Goal: Task Accomplishment & Management: Use online tool/utility

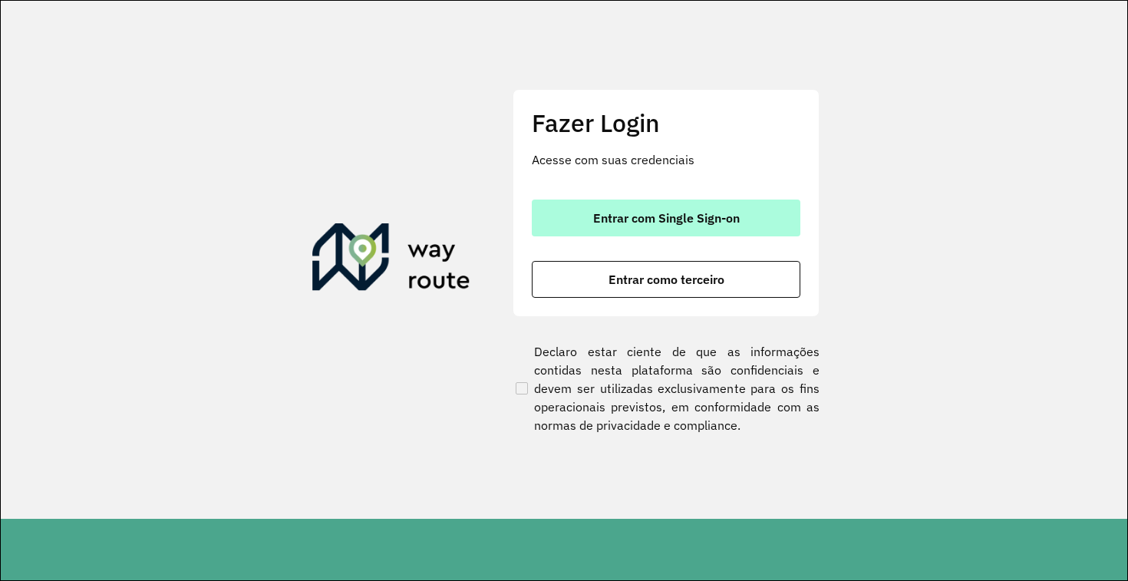
click at [621, 216] on span "Entrar com Single Sign-on" at bounding box center [666, 218] width 147 height 12
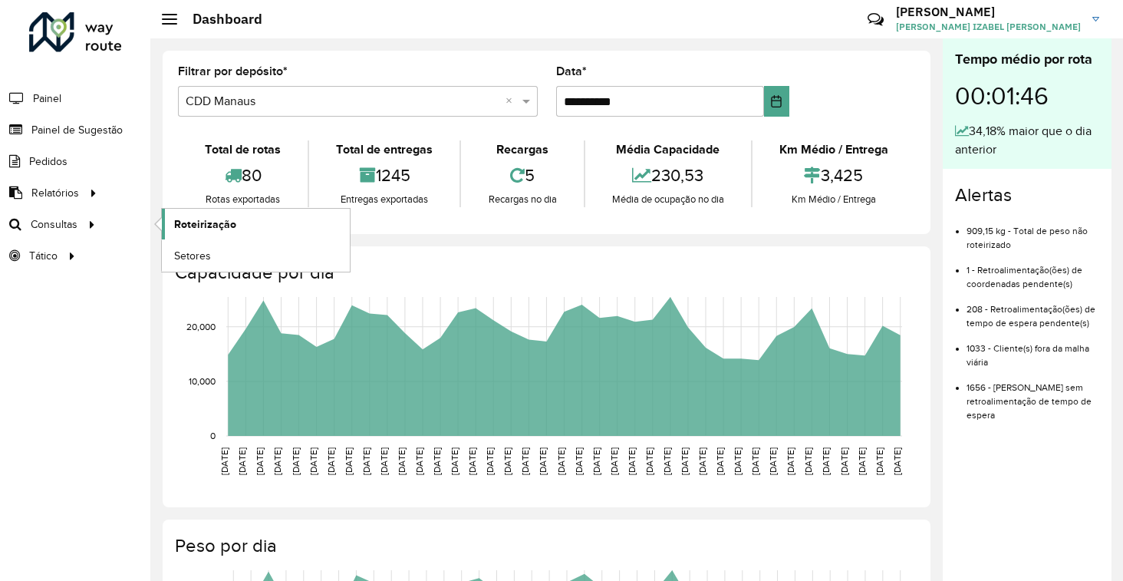
click at [186, 216] on span "Roteirização" at bounding box center [205, 224] width 62 height 16
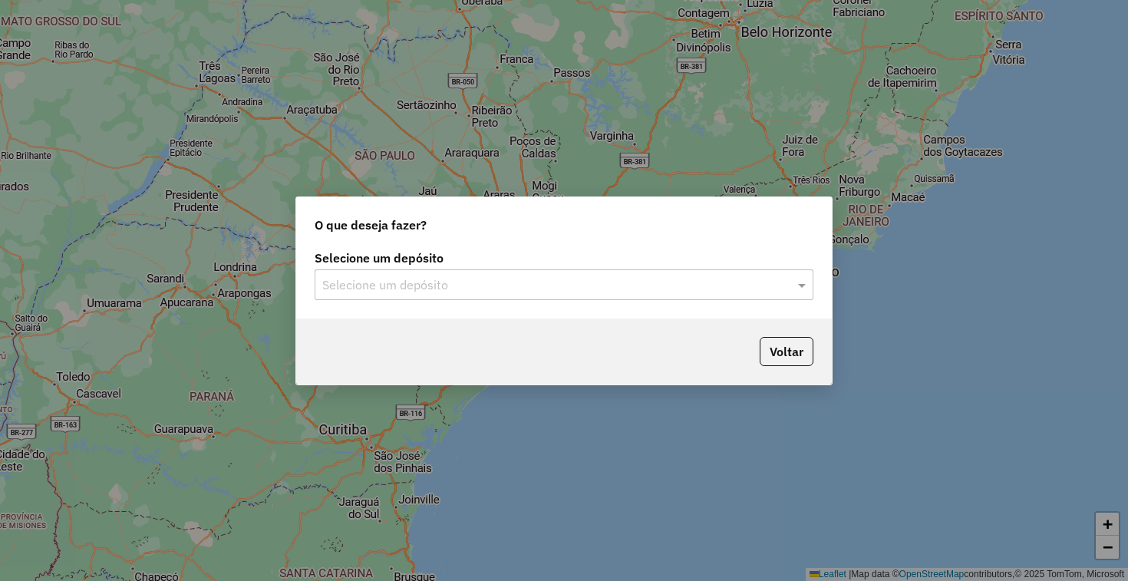
click at [373, 285] on input "text" at bounding box center [548, 285] width 453 height 18
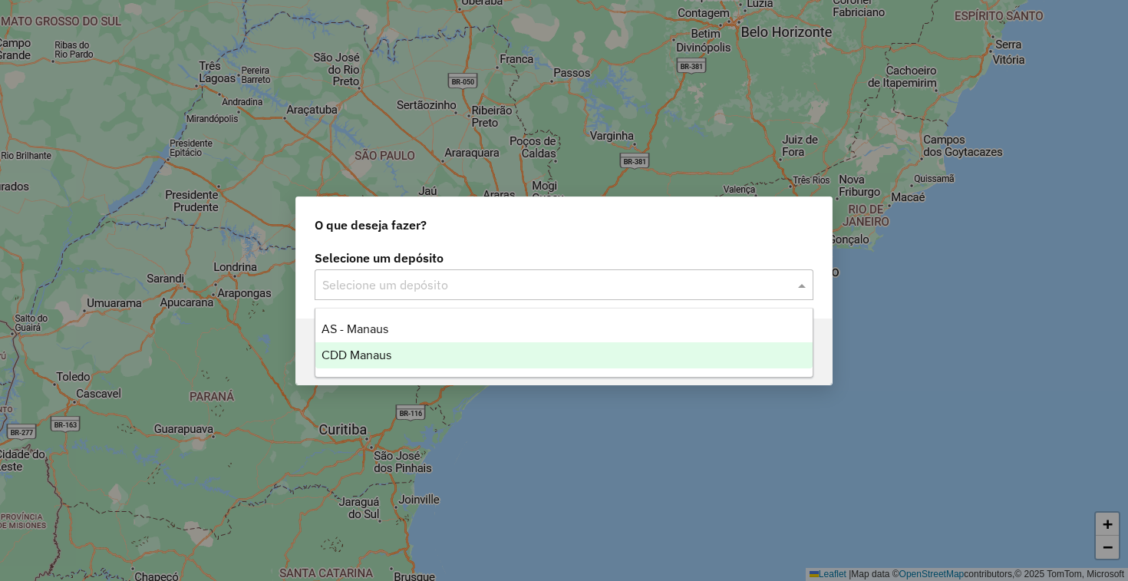
click at [396, 345] on div "CDD Manaus" at bounding box center [563, 355] width 497 height 26
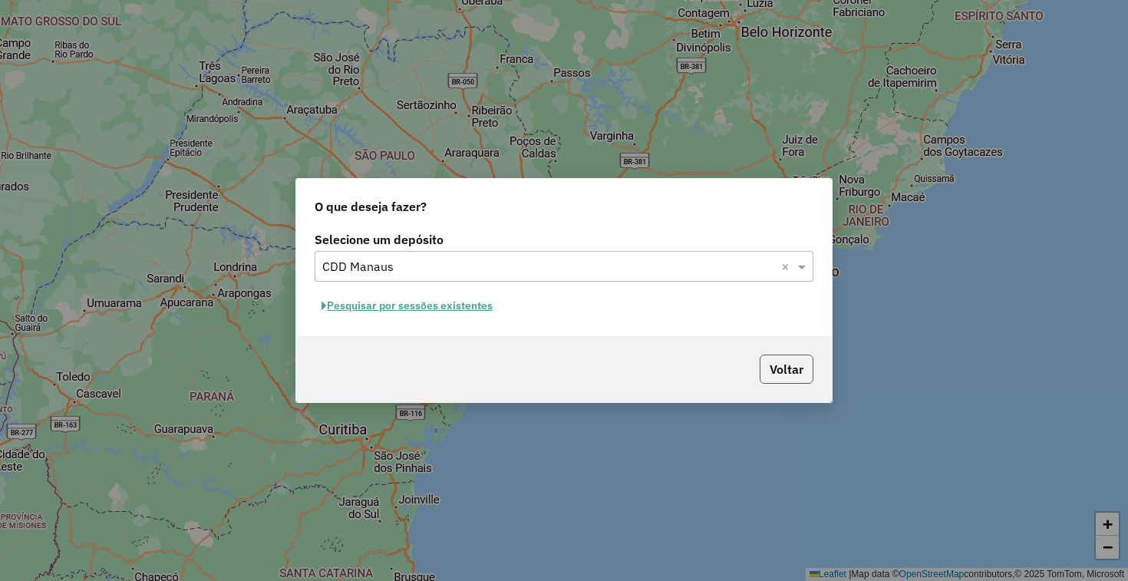
click at [781, 372] on button "Voltar" at bounding box center [787, 368] width 54 height 29
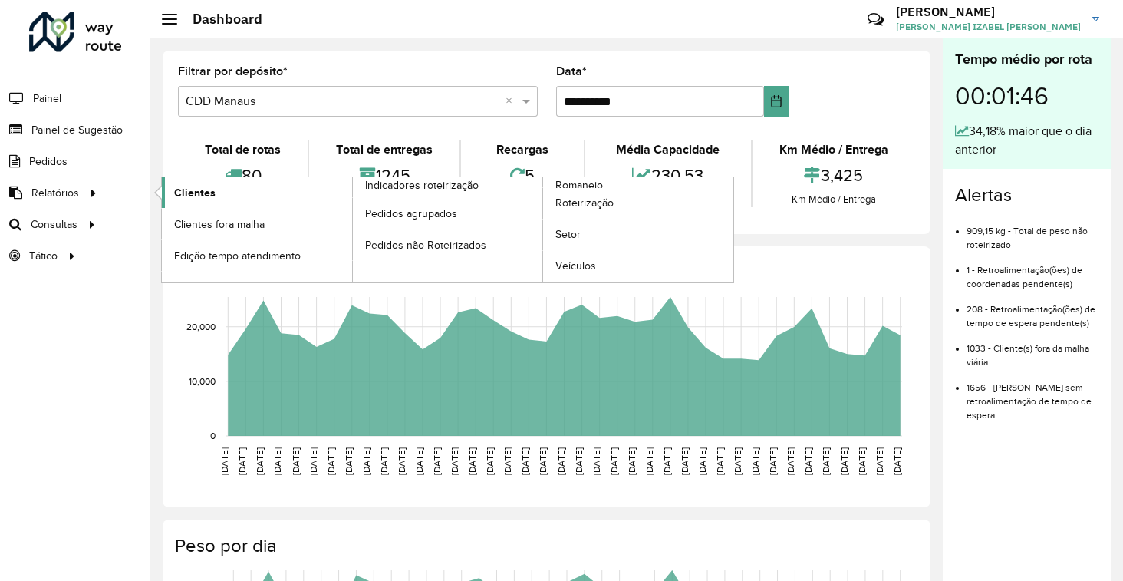
click at [208, 197] on span "Clientes" at bounding box center [194, 193] width 41 height 16
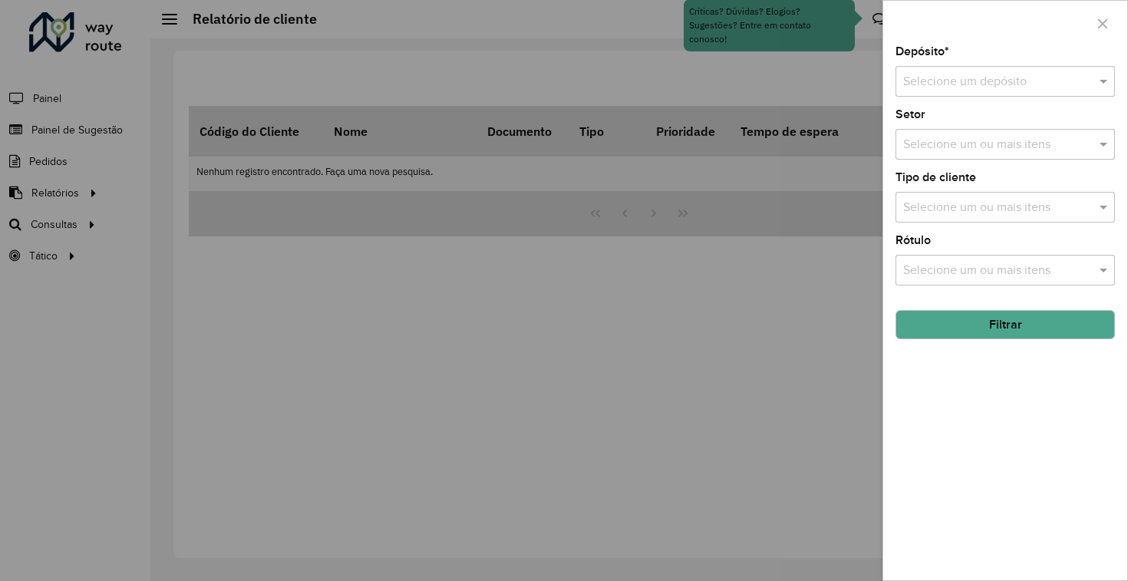
click at [961, 92] on div "Selecione um depósito" at bounding box center [1004, 81] width 219 height 31
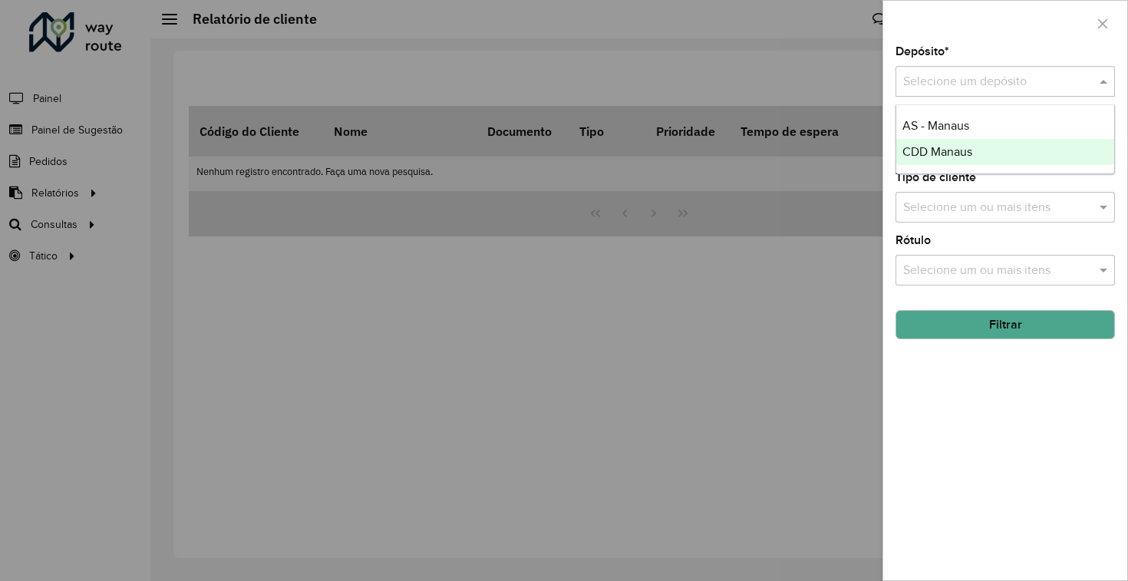
click at [964, 144] on div "CDD Manaus" at bounding box center [1005, 152] width 218 height 26
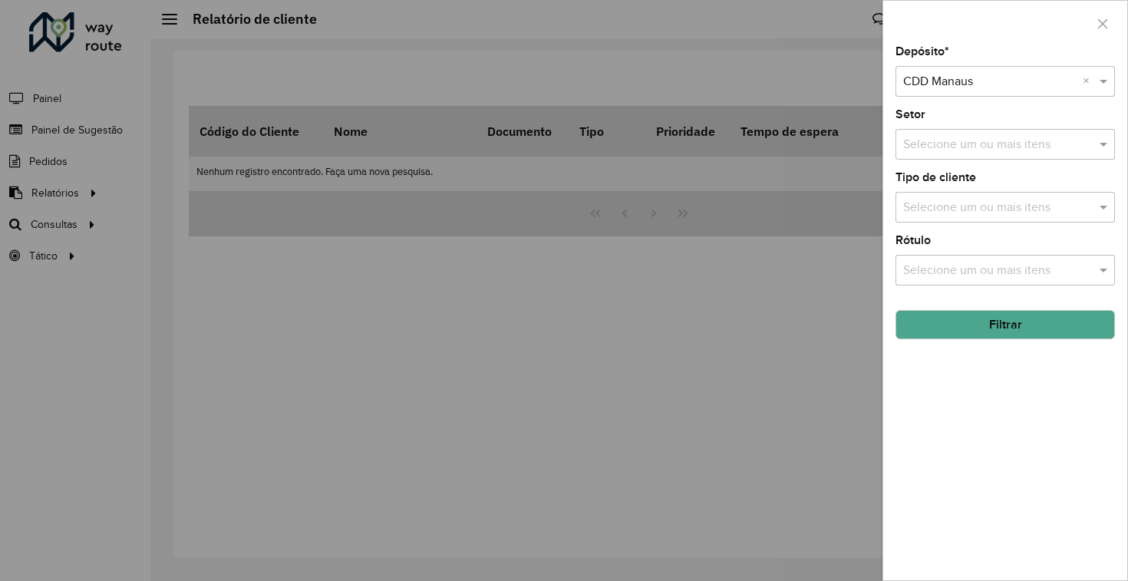
click at [971, 199] on input "text" at bounding box center [997, 208] width 196 height 18
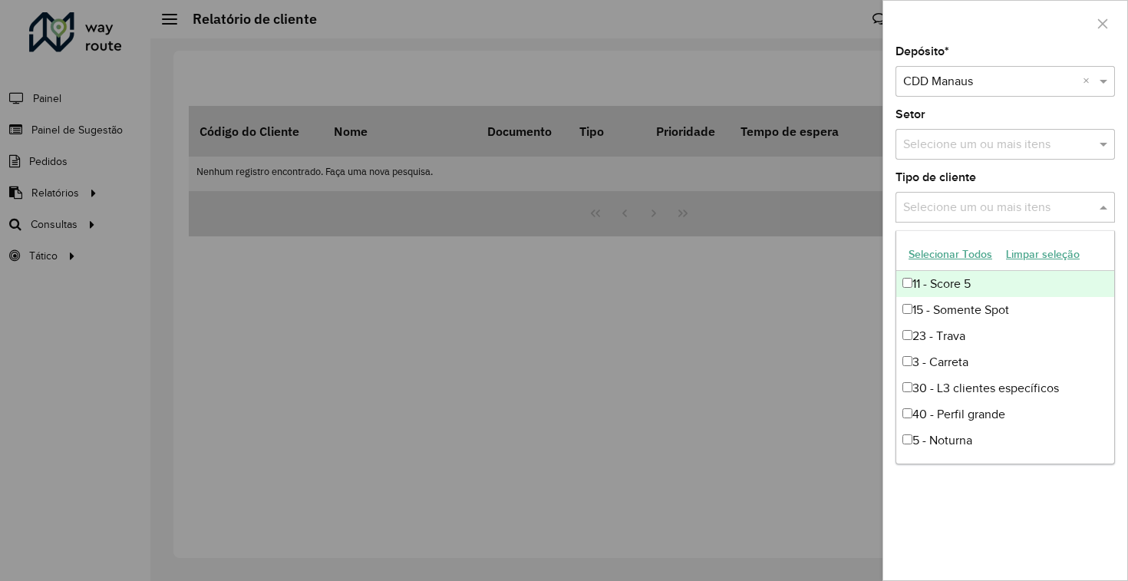
click at [971, 199] on input "text" at bounding box center [997, 208] width 196 height 18
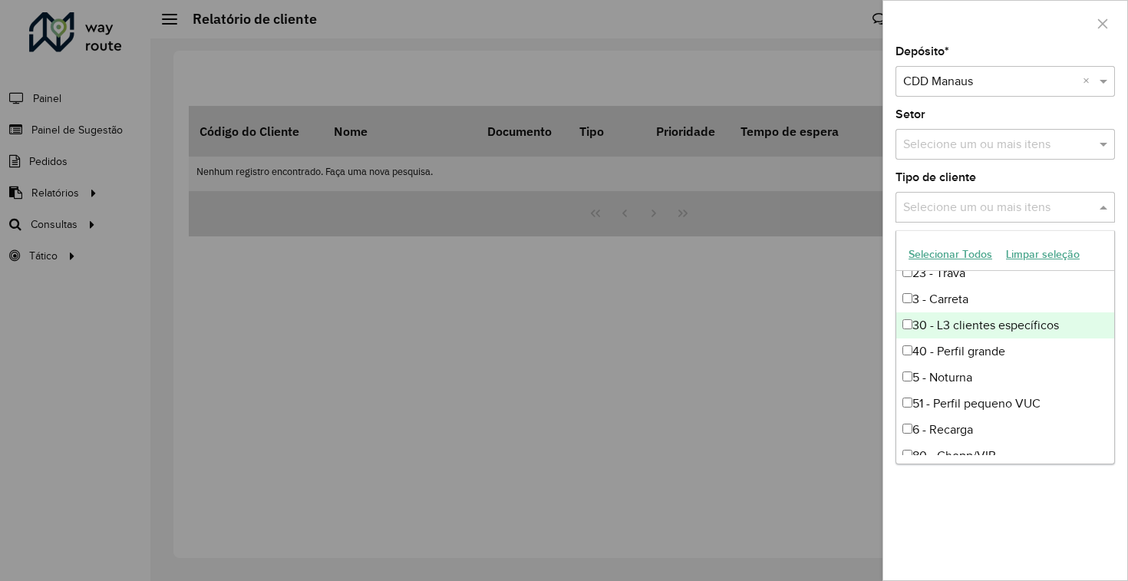
scroll to position [89, 0]
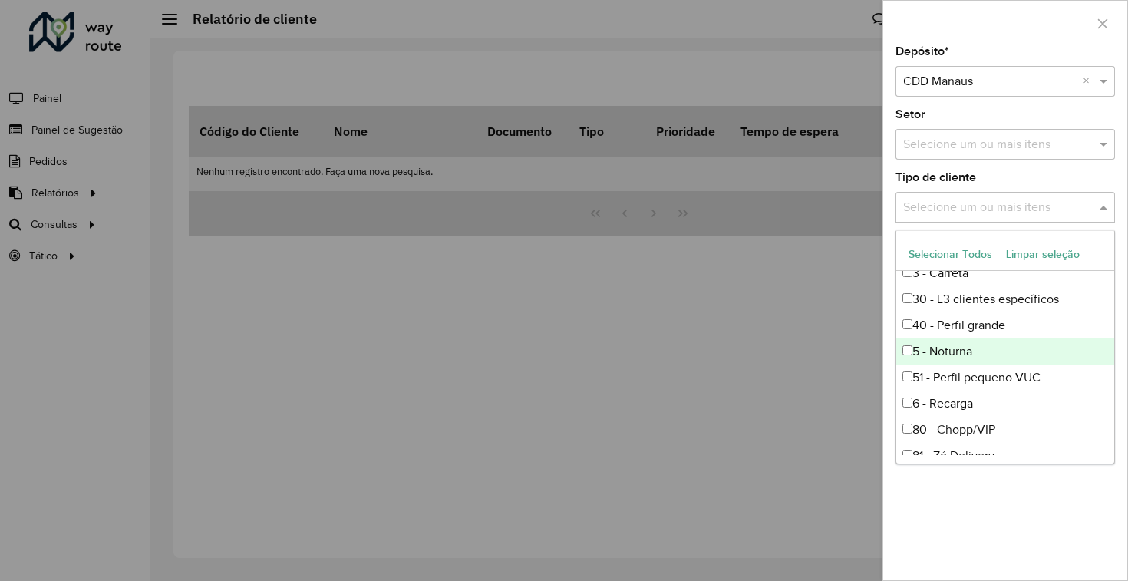
click at [951, 338] on div "5 - Noturna" at bounding box center [1005, 351] width 218 height 26
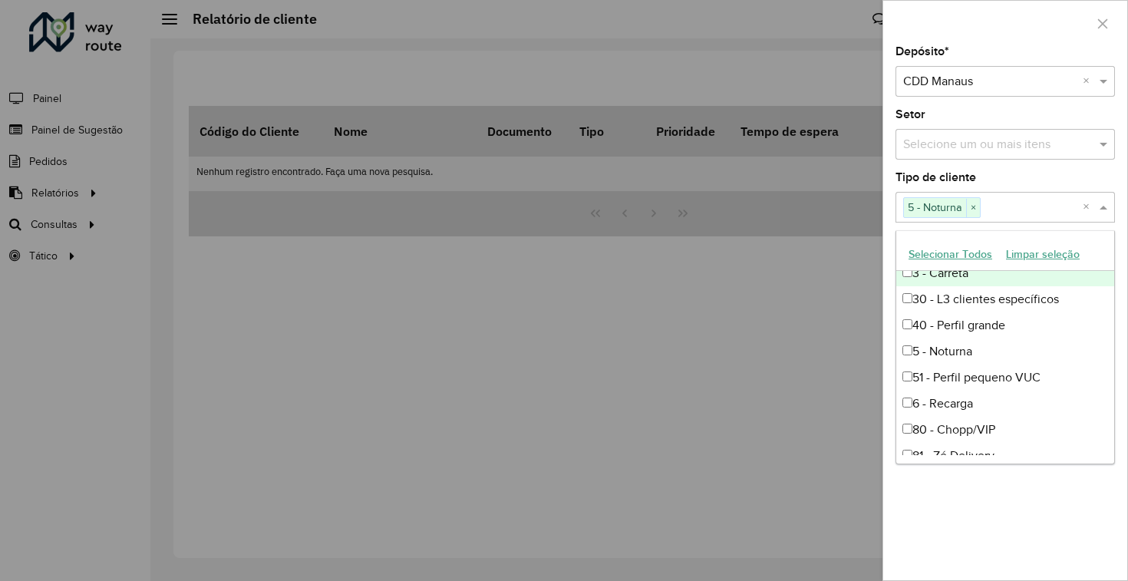
click at [1106, 203] on span at bounding box center [1105, 207] width 19 height 18
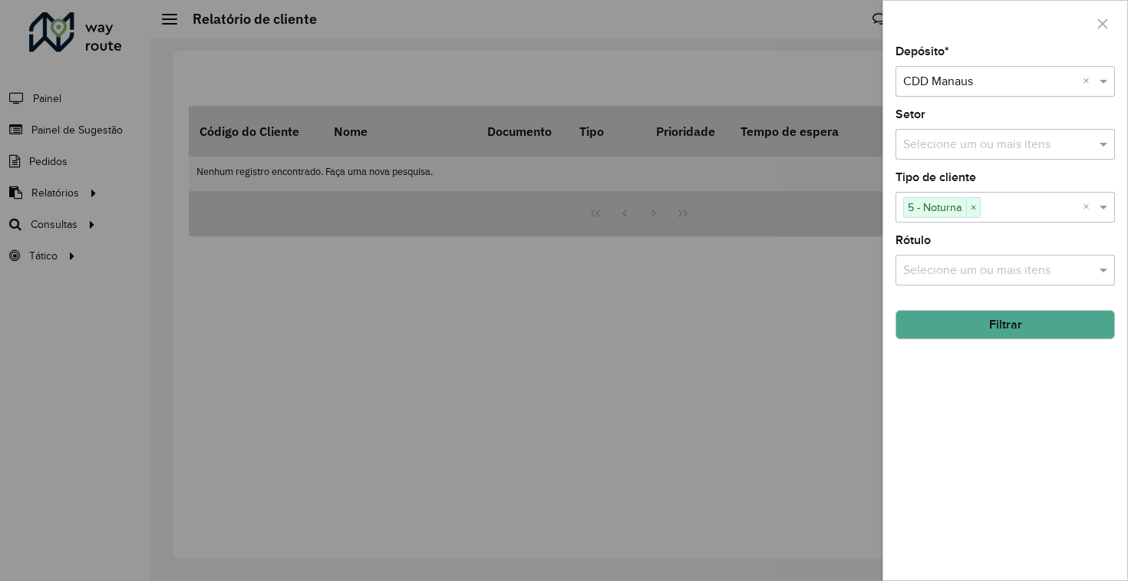
click at [1076, 143] on input "text" at bounding box center [997, 145] width 196 height 18
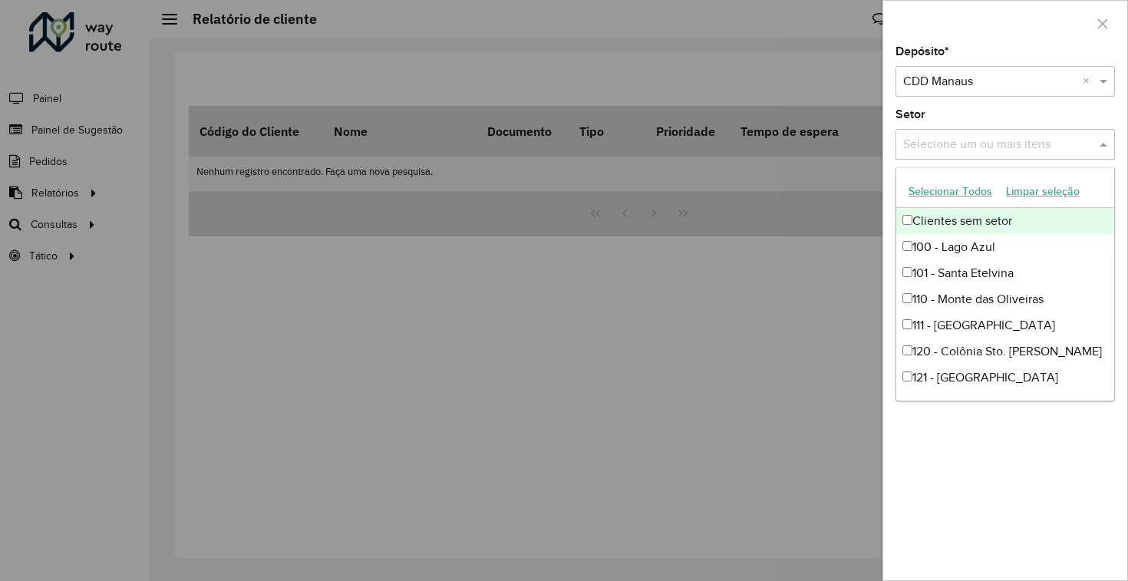
click at [1076, 143] on input "text" at bounding box center [997, 145] width 196 height 18
click at [1102, 147] on span at bounding box center [1105, 144] width 19 height 18
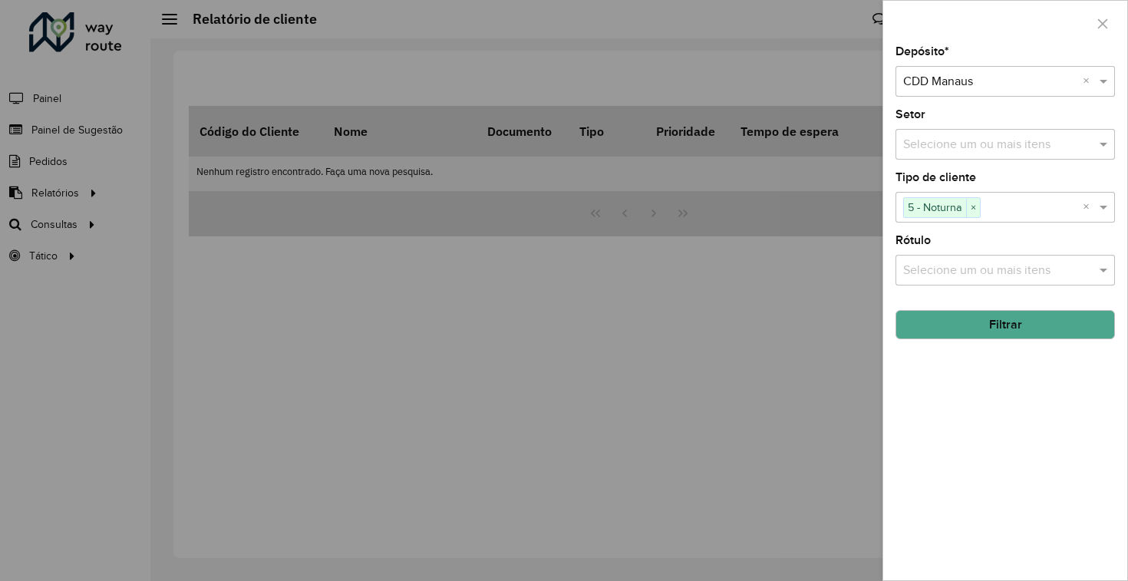
click at [1055, 275] on input "text" at bounding box center [997, 271] width 196 height 18
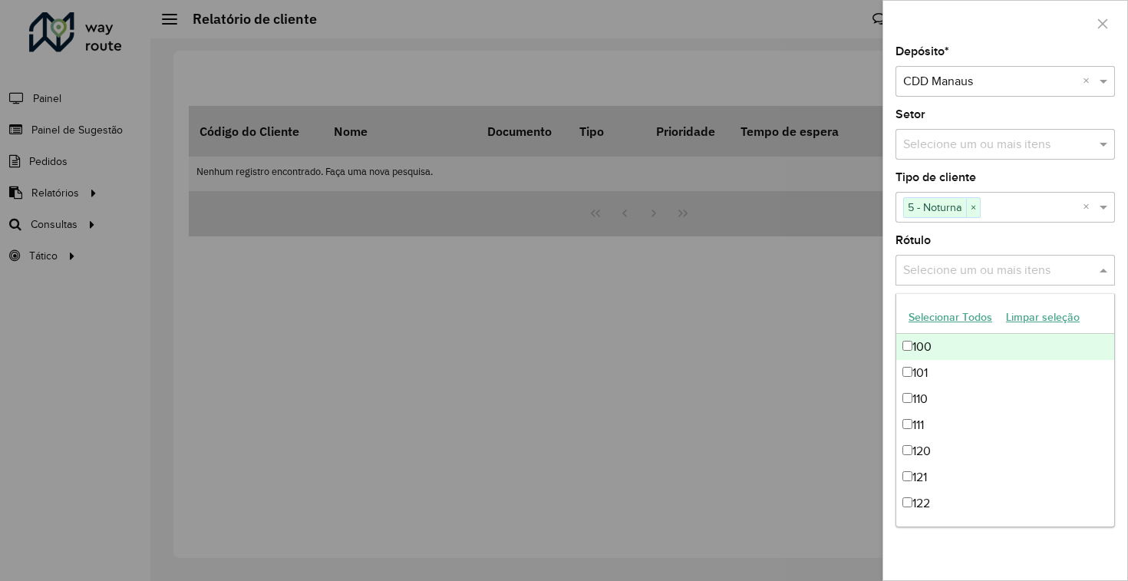
click at [1055, 275] on input "text" at bounding box center [997, 271] width 196 height 18
click at [1106, 274] on span at bounding box center [1105, 270] width 19 height 18
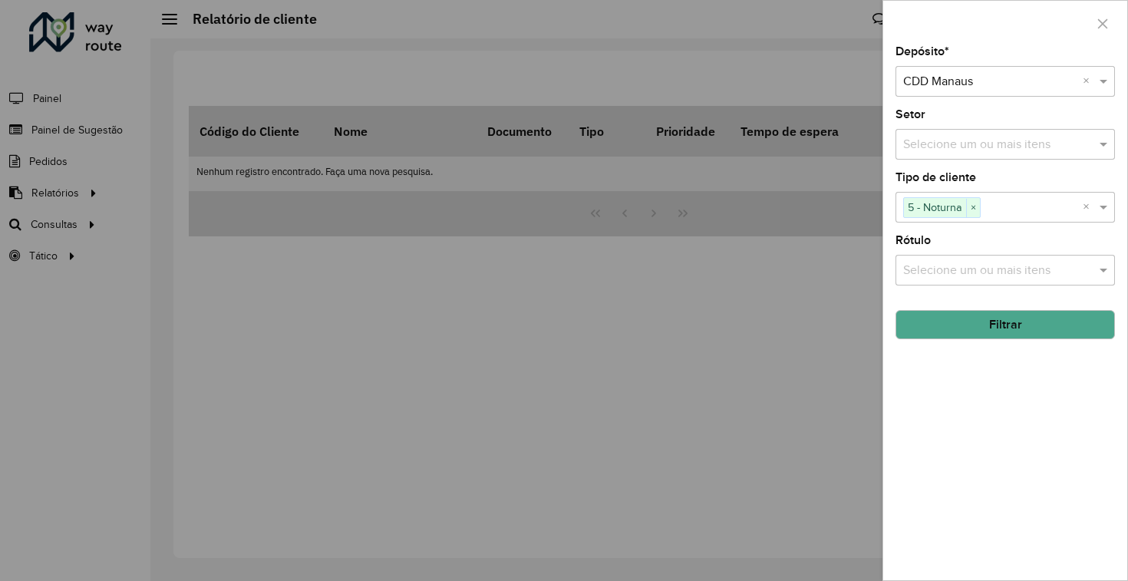
click at [1046, 325] on button "Filtrar" at bounding box center [1004, 324] width 219 height 29
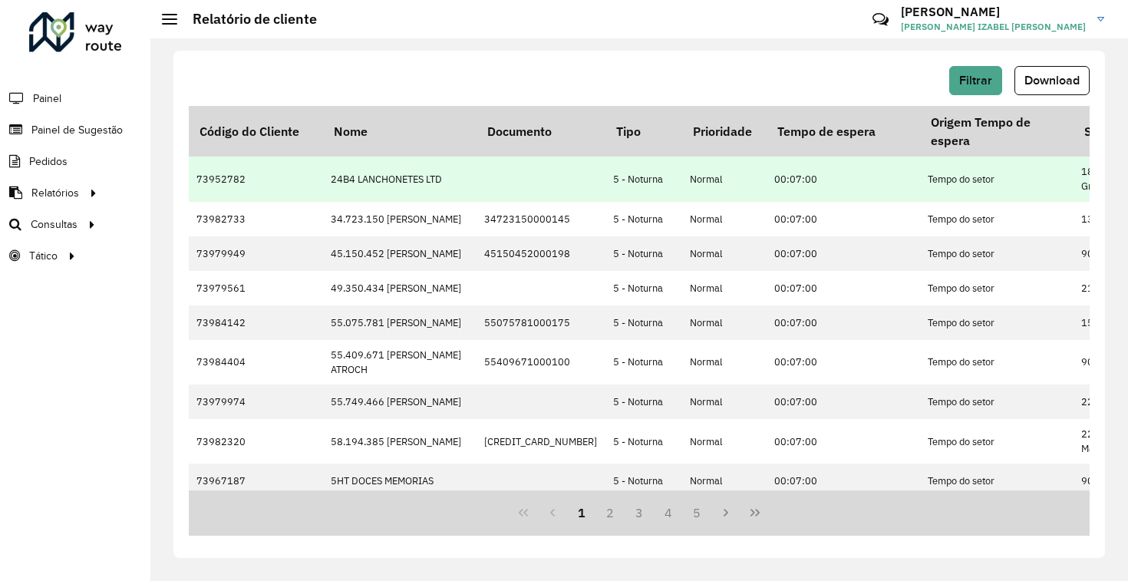
scroll to position [11, 0]
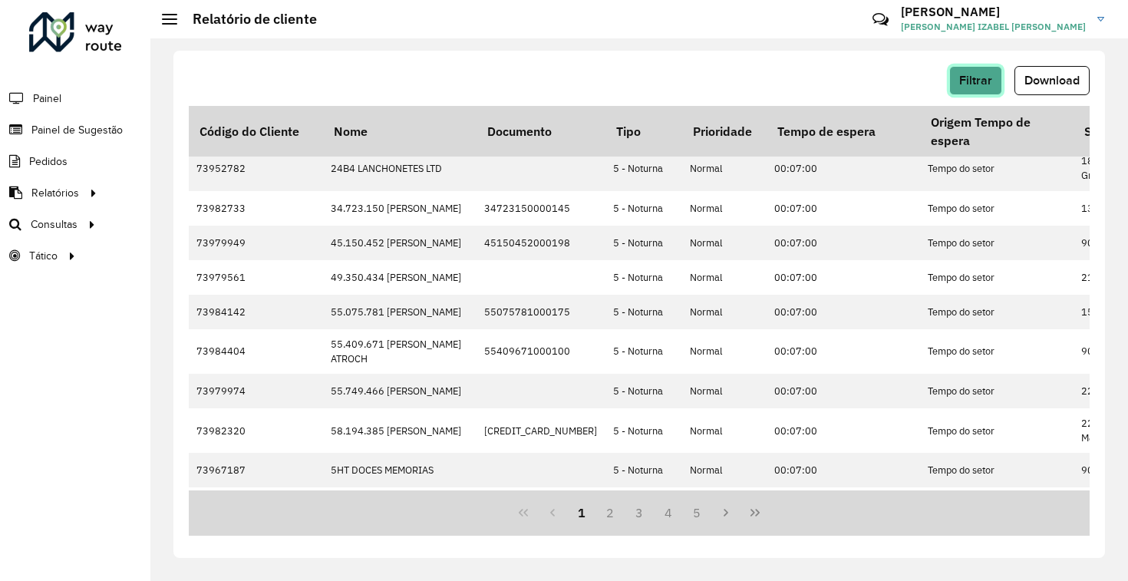
click at [992, 72] on button "Filtrar" at bounding box center [975, 80] width 53 height 29
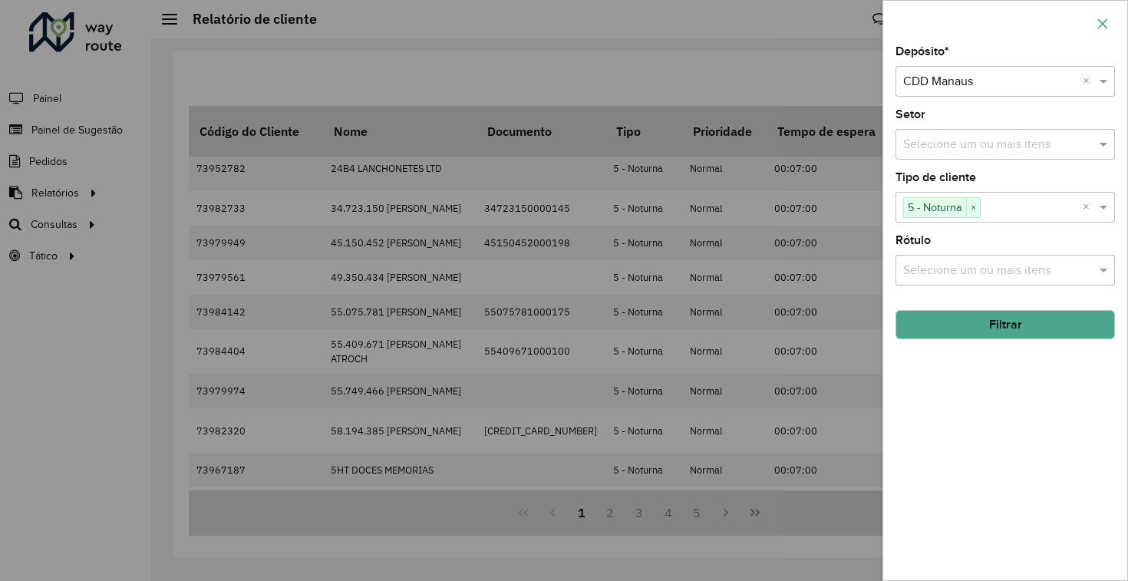
click at [1099, 31] on button "button" at bounding box center [1102, 24] width 25 height 25
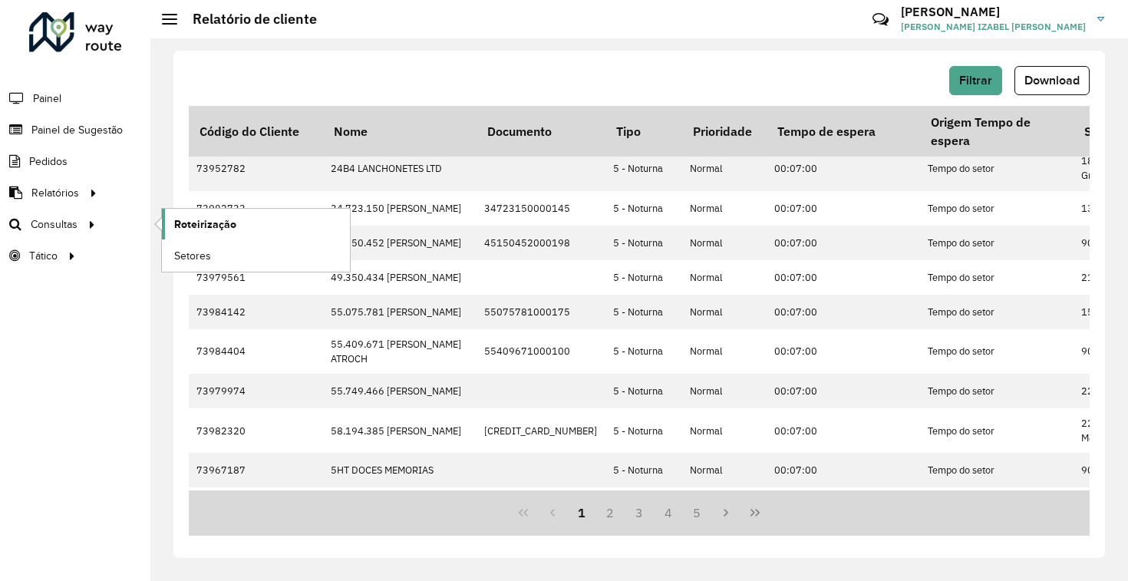
click at [176, 226] on span "Roteirização" at bounding box center [205, 224] width 62 height 16
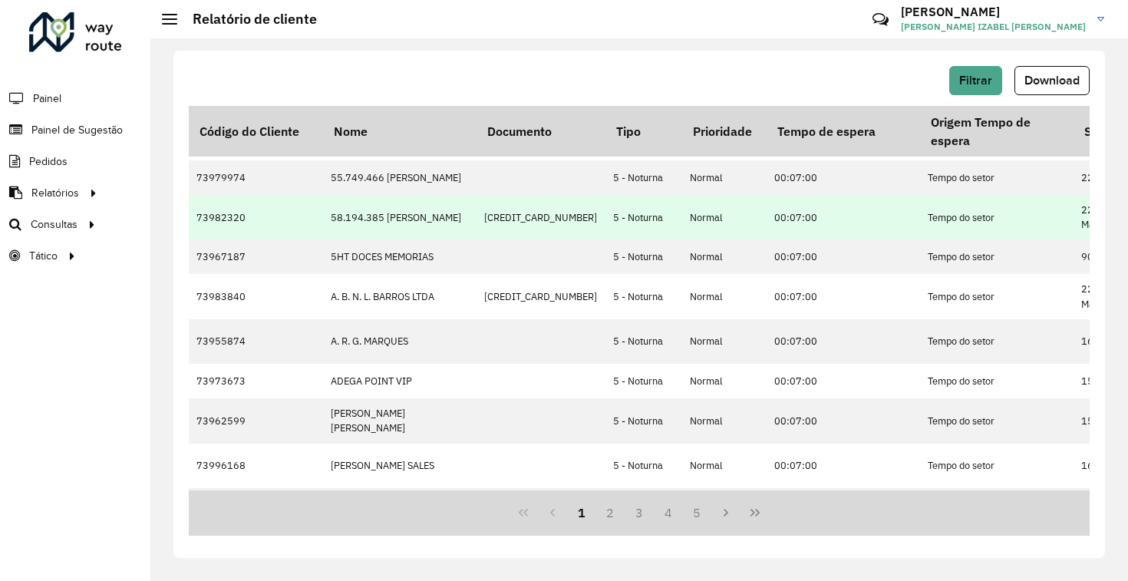
scroll to position [0, 0]
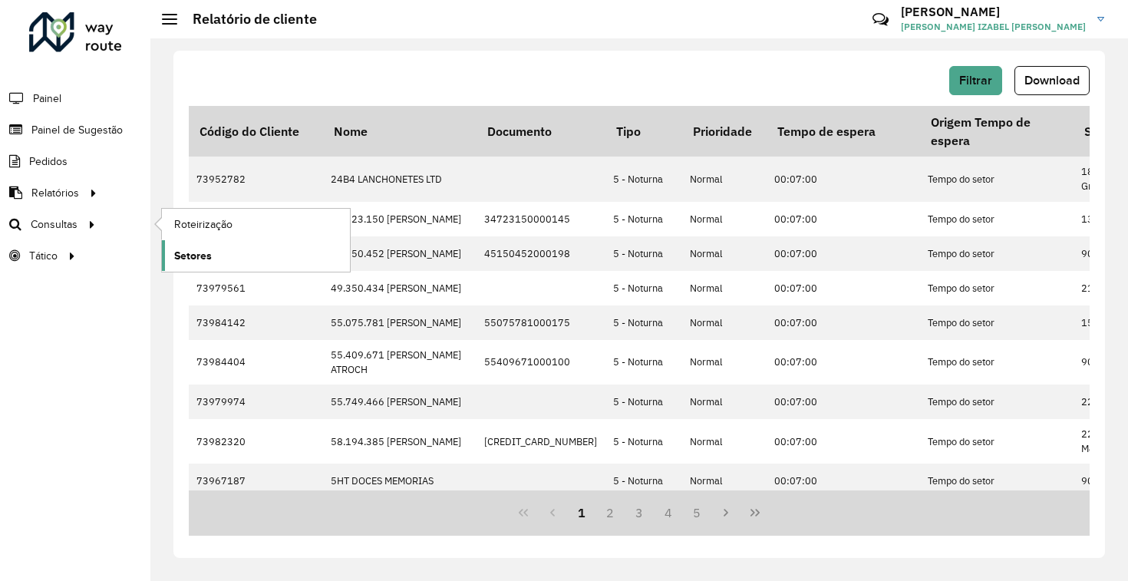
click at [199, 259] on span "Setores" at bounding box center [193, 256] width 38 height 16
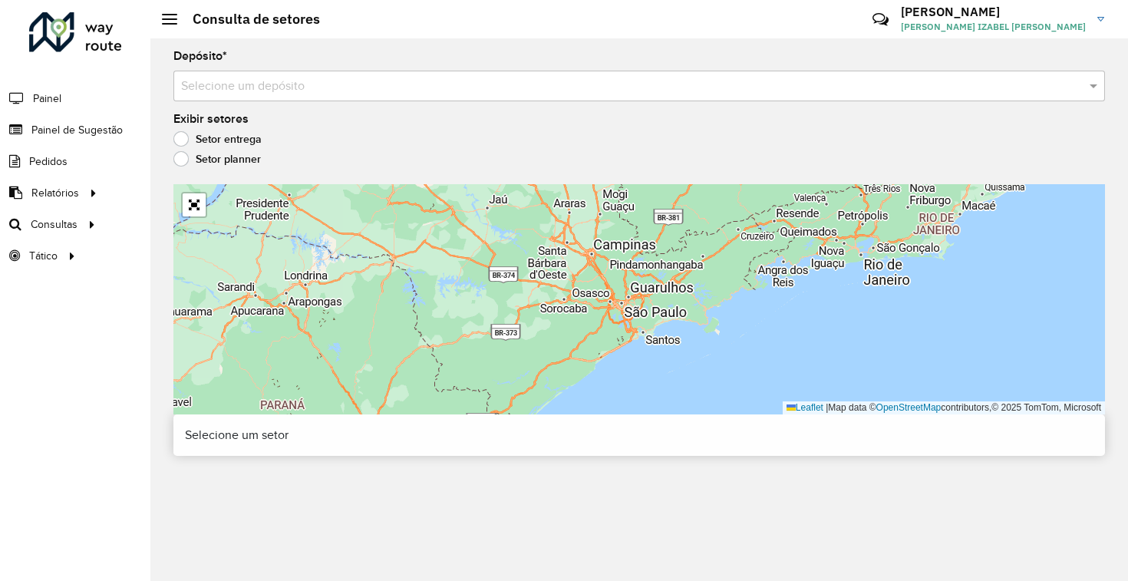
click at [242, 101] on div "Selecione um depósito" at bounding box center [638, 86] width 931 height 31
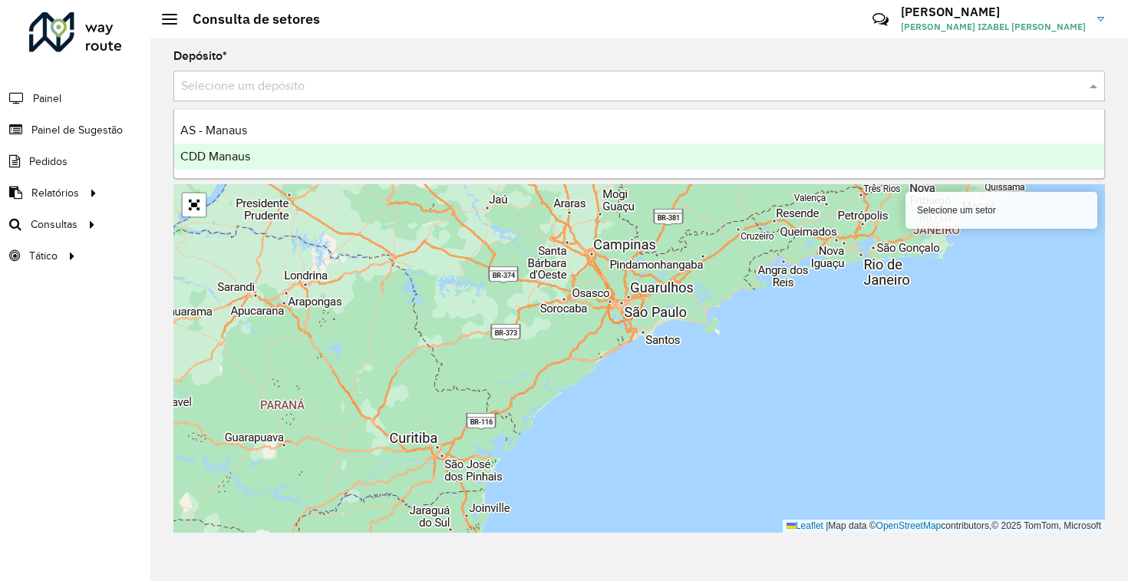
click at [265, 156] on div "CDD Manaus" at bounding box center [639, 156] width 930 height 26
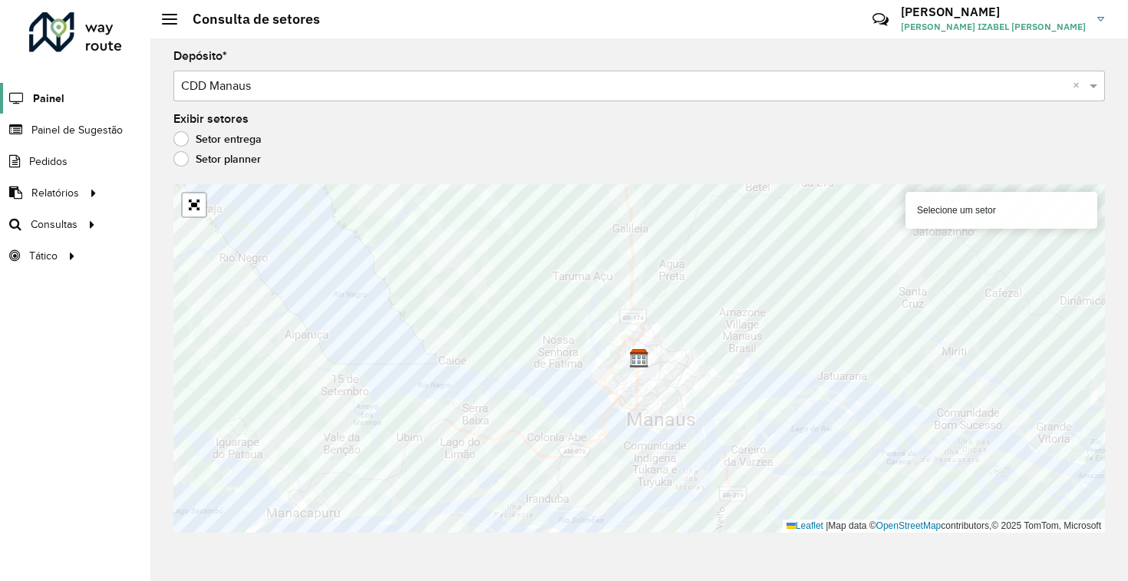
click at [48, 106] on span "Painel" at bounding box center [48, 99] width 31 height 16
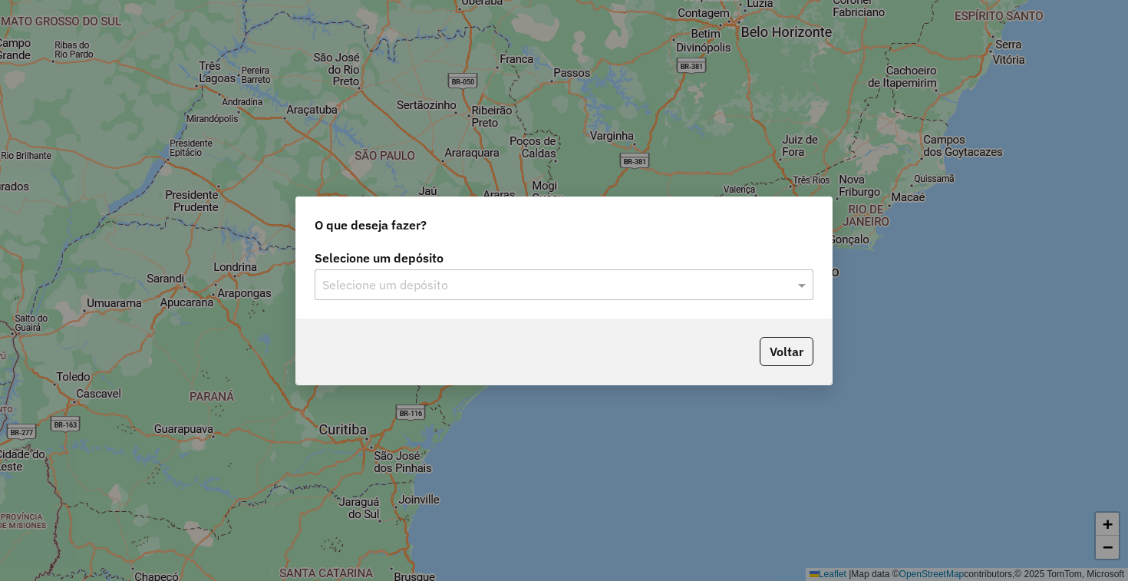
click at [625, 279] on input "text" at bounding box center [548, 285] width 453 height 18
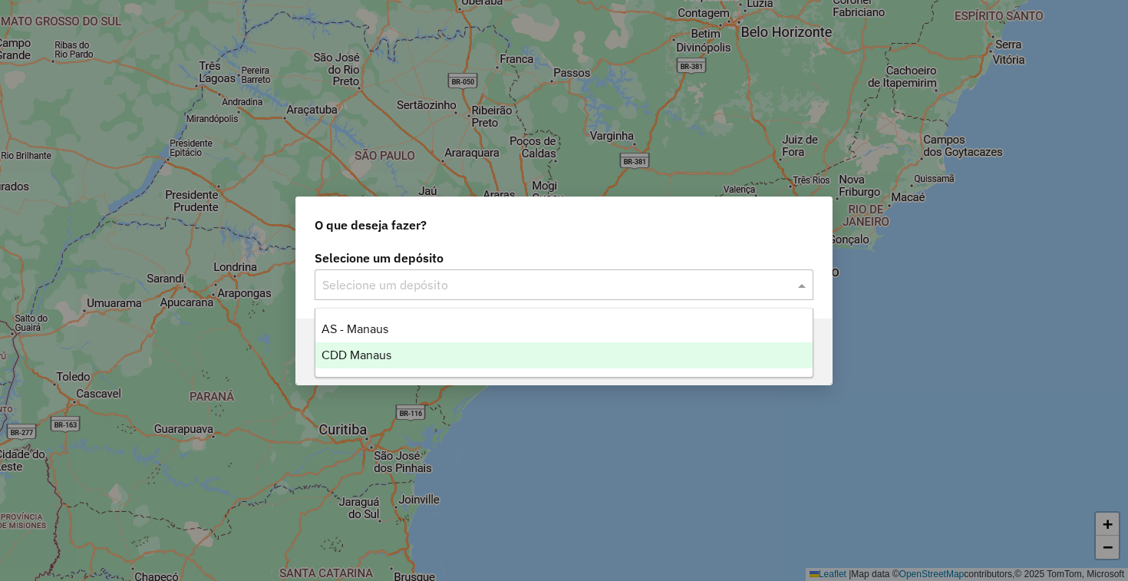
click at [636, 342] on div "CDD Manaus" at bounding box center [563, 355] width 497 height 26
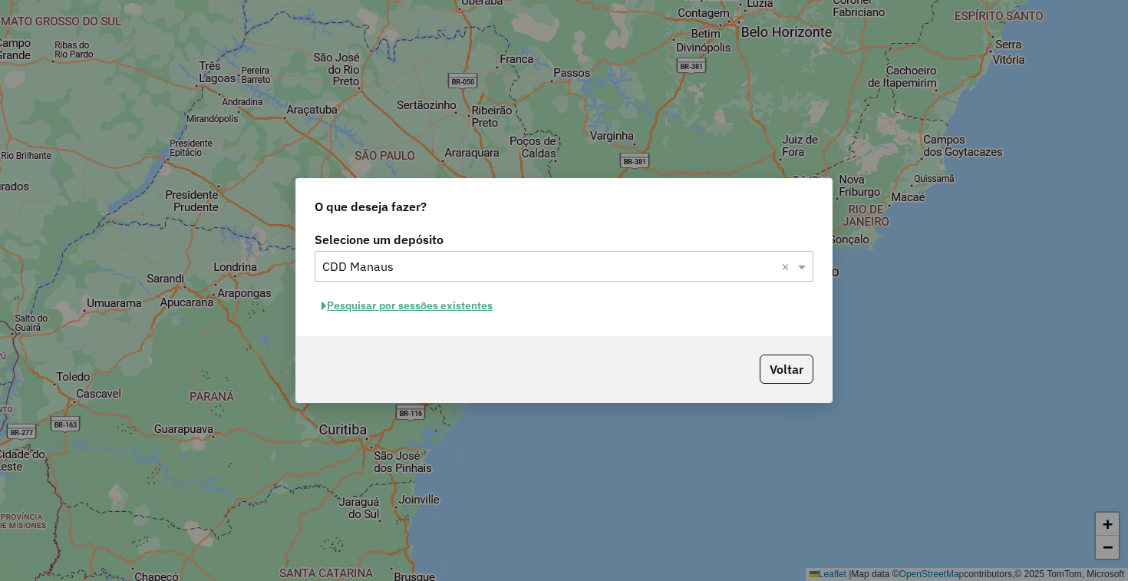
click at [425, 310] on button "Pesquisar por sessões existentes" at bounding box center [407, 306] width 185 height 24
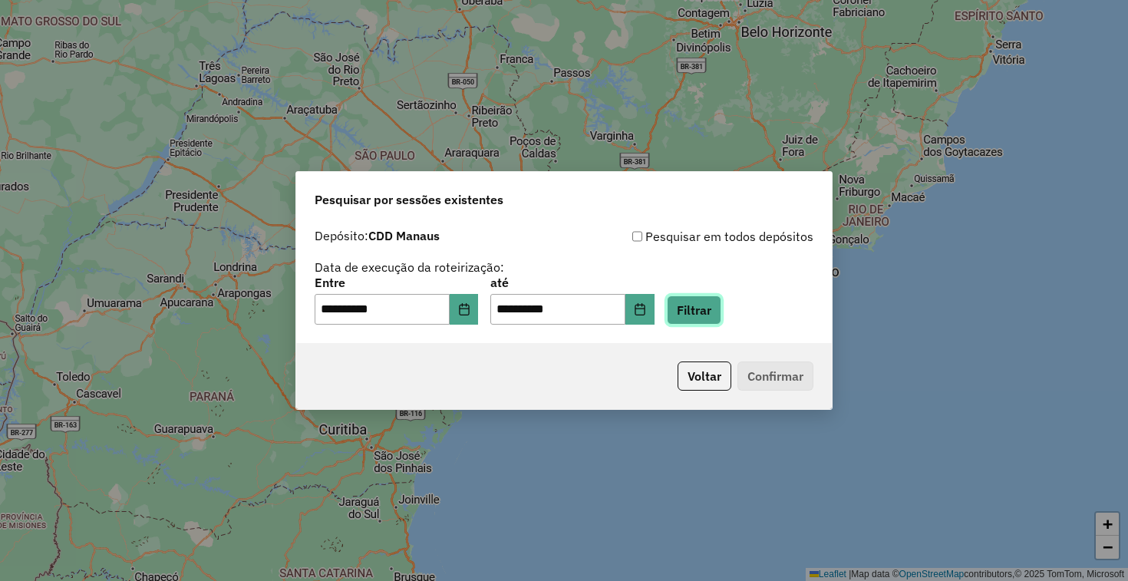
click at [720, 311] on button "Filtrar" at bounding box center [694, 309] width 54 height 29
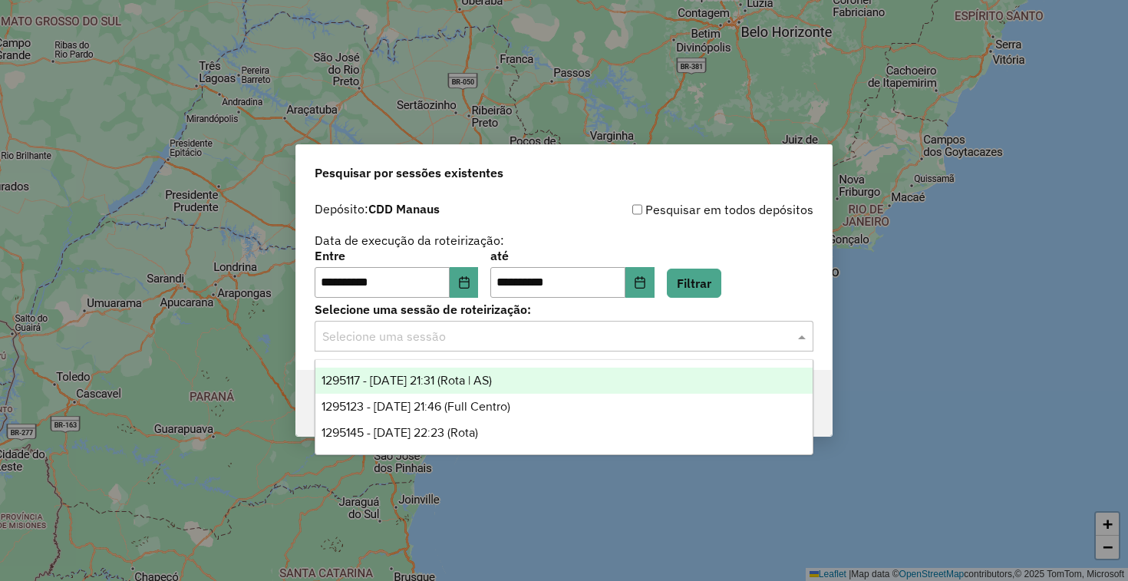
click at [716, 340] on input "text" at bounding box center [548, 337] width 453 height 18
click at [549, 387] on div "1295117 - 15/10/2025 21:31 (Rota | AS)" at bounding box center [563, 380] width 497 height 26
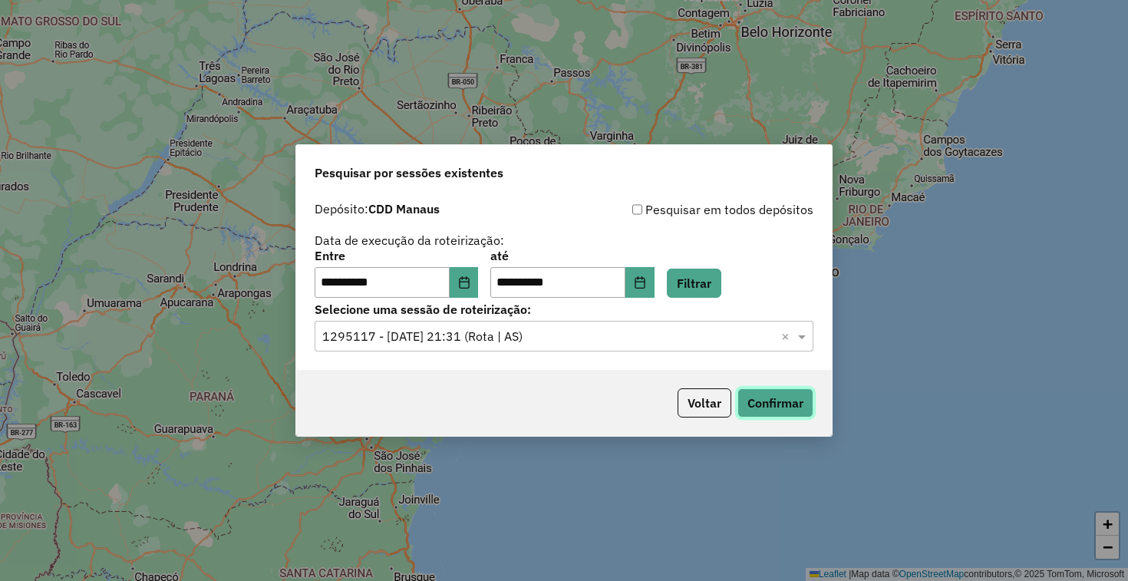
click at [809, 400] on button "Confirmar" at bounding box center [775, 402] width 76 height 29
click at [707, 399] on button "Voltar" at bounding box center [704, 402] width 54 height 29
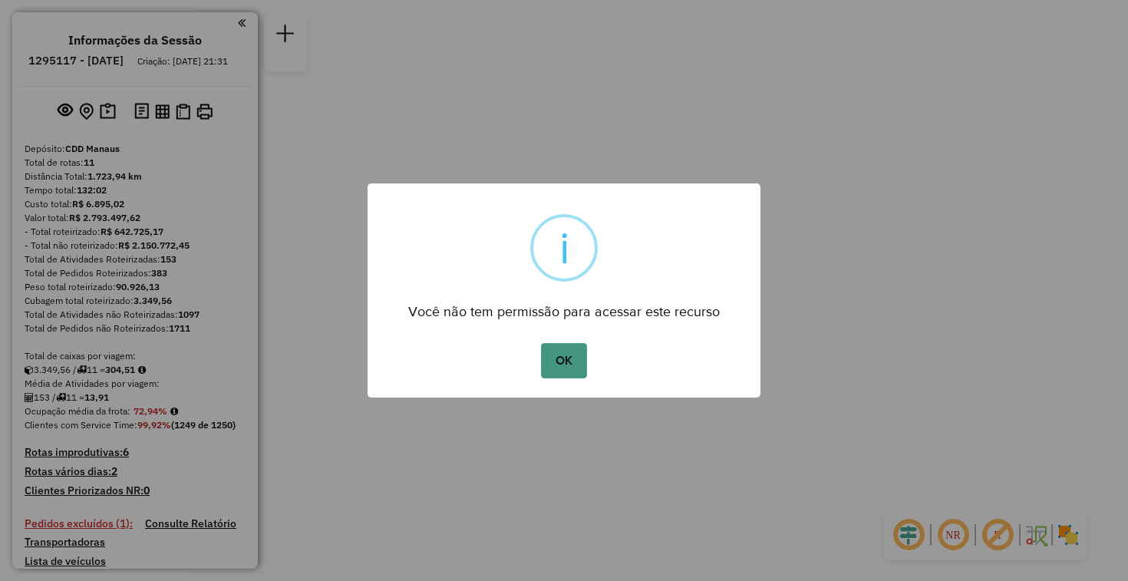
click at [569, 357] on button "OK" at bounding box center [563, 360] width 45 height 35
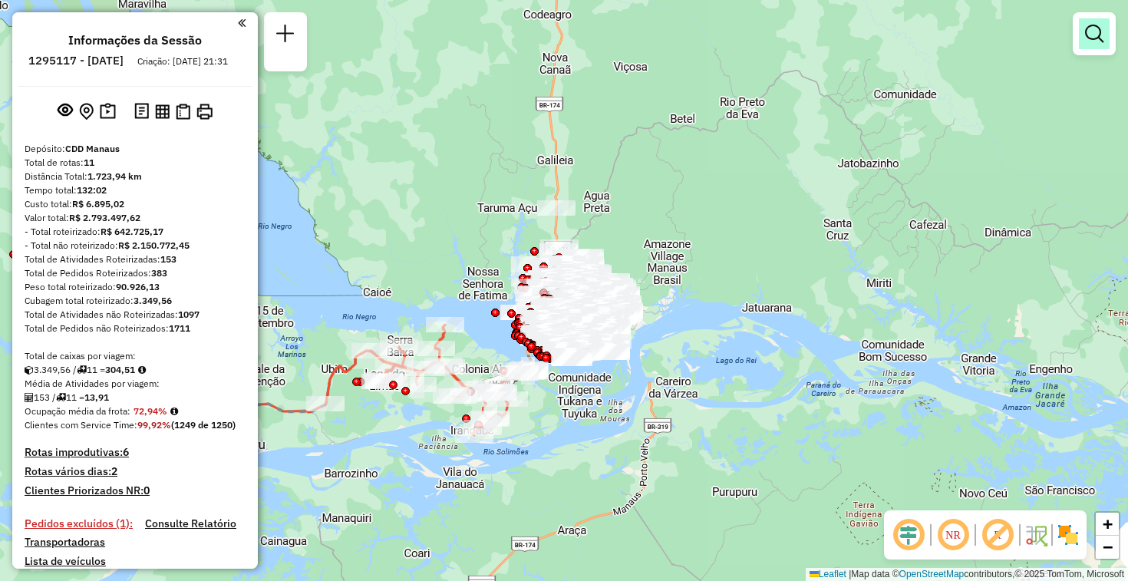
click at [1094, 40] on em at bounding box center [1094, 34] width 18 height 18
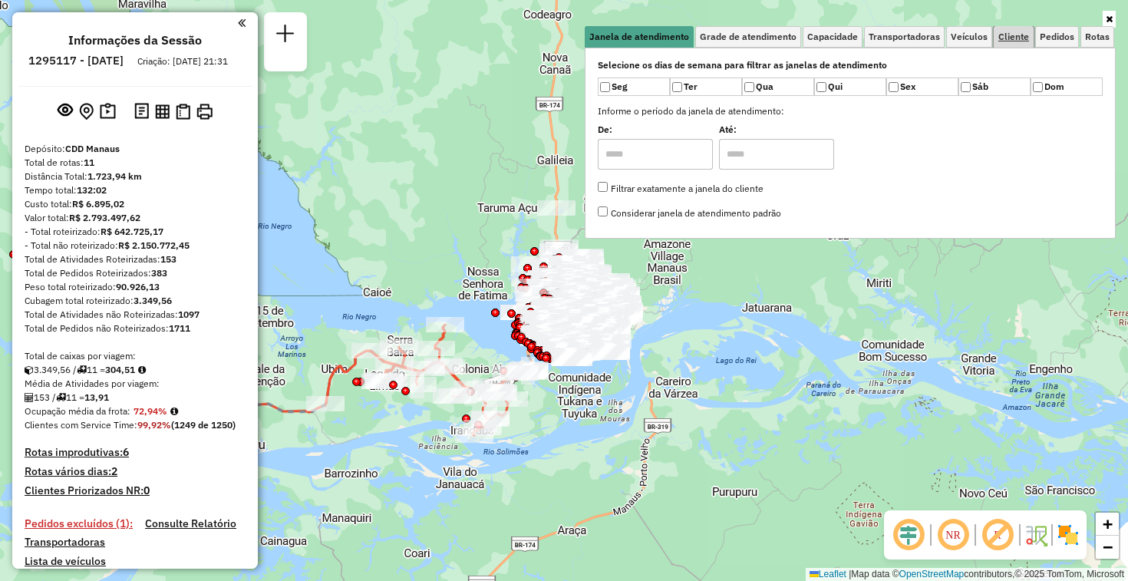
click at [1017, 35] on span "Cliente" at bounding box center [1013, 36] width 31 height 9
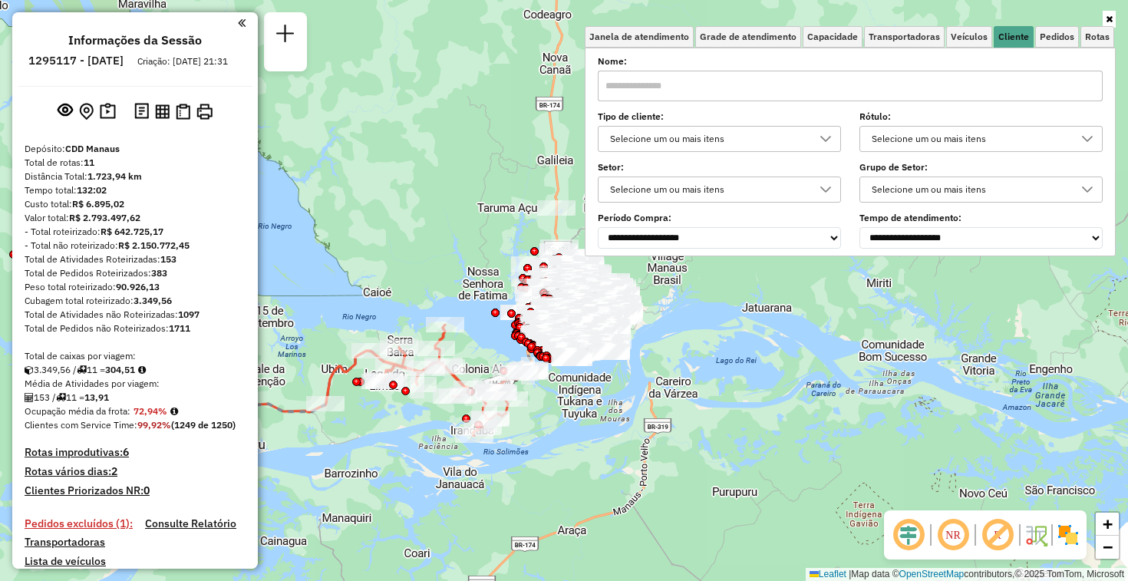
click at [627, 95] on input "text" at bounding box center [850, 86] width 505 height 31
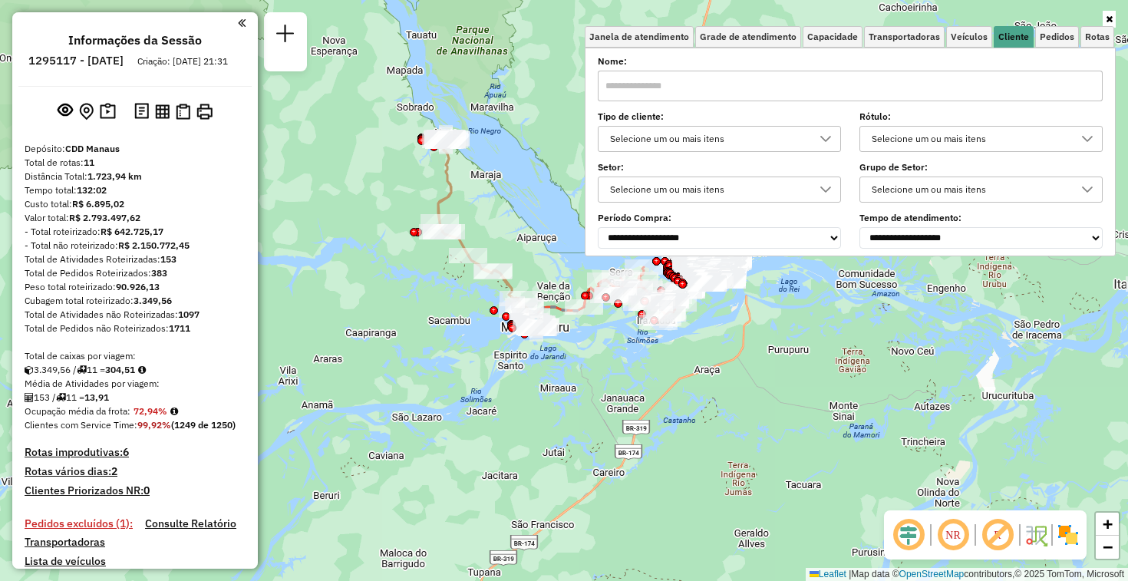
paste input "**********"
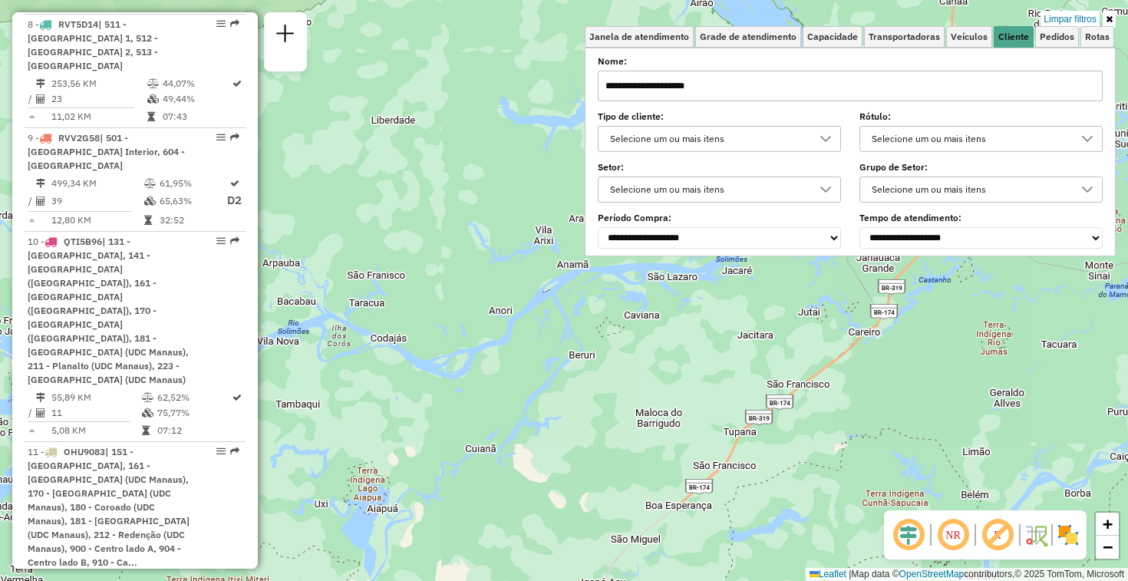
scroll to position [1587, 0]
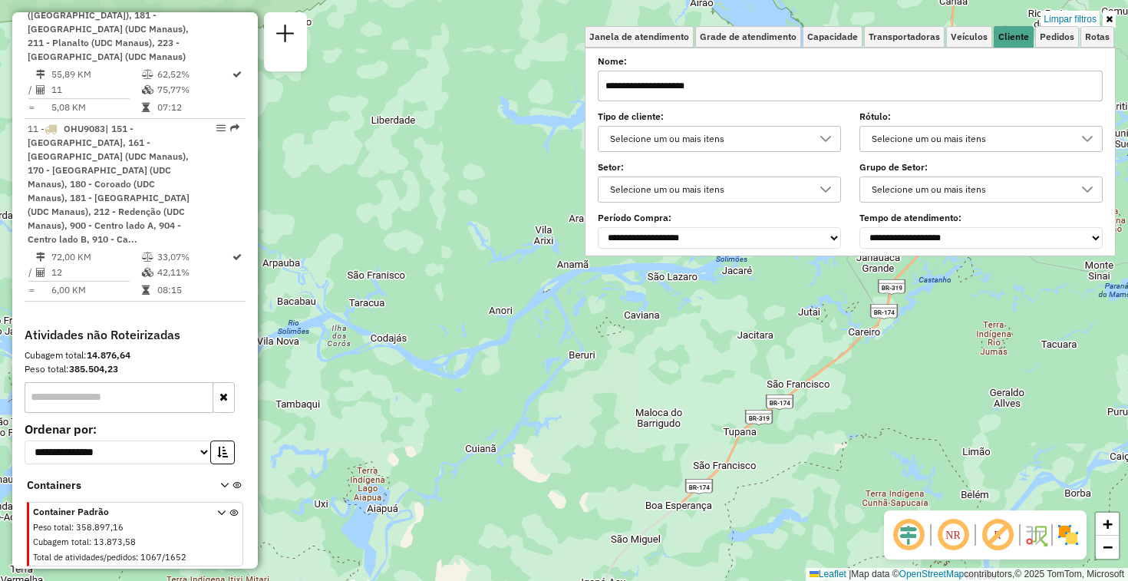
type input "**********"
click at [153, 440] on select "**********" at bounding box center [118, 452] width 186 height 24
click at [140, 440] on select "**********" at bounding box center [118, 452] width 186 height 24
click at [124, 382] on input "text" at bounding box center [119, 397] width 189 height 31
paste input "**********"
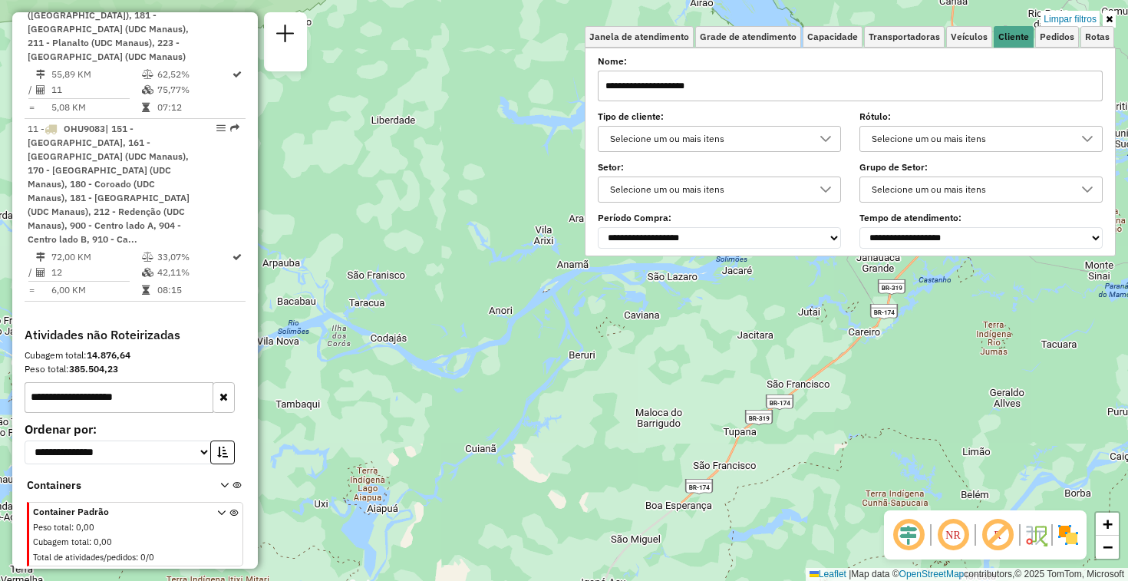
type input "**********"
click at [183, 348] on div "Cubagem total: 14.876,64" at bounding box center [135, 355] width 221 height 14
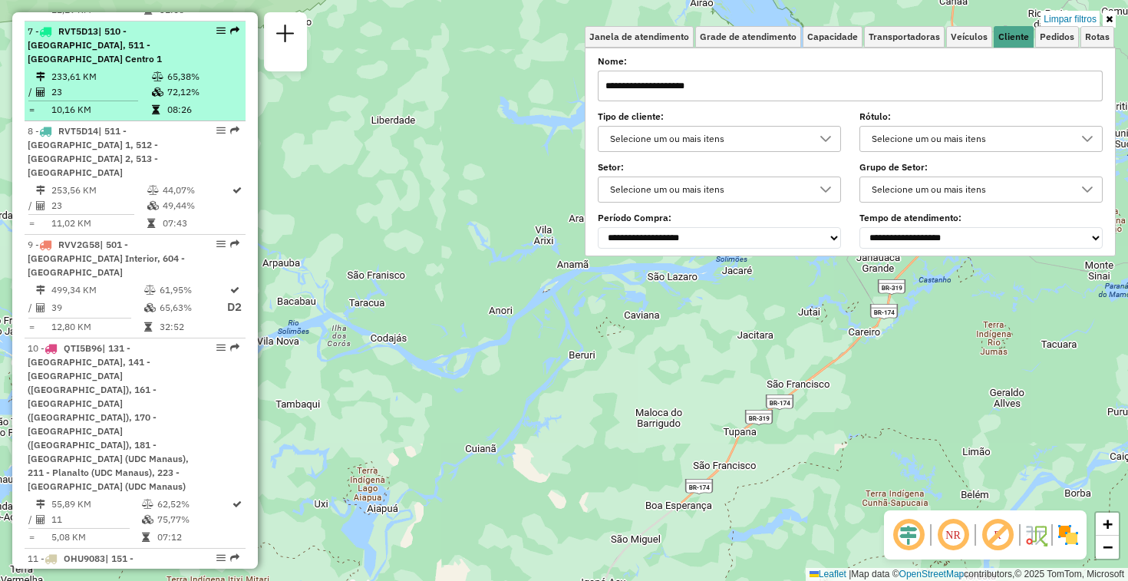
scroll to position [1064, 0]
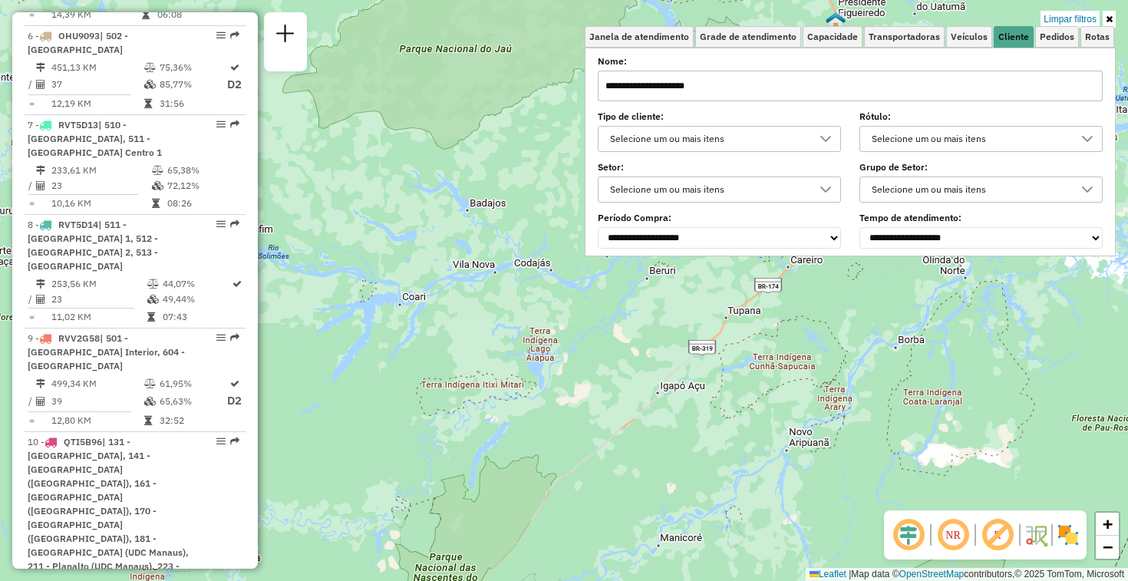
click at [885, 90] on input "**********" at bounding box center [850, 86] width 505 height 31
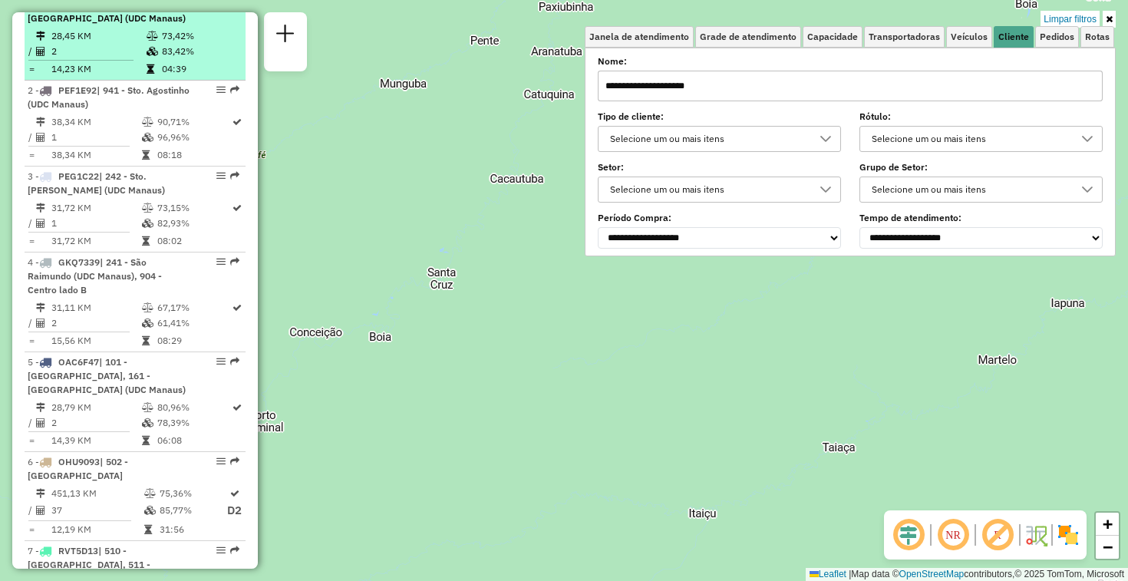
scroll to position [587, 0]
